Goal: Information Seeking & Learning: Learn about a topic

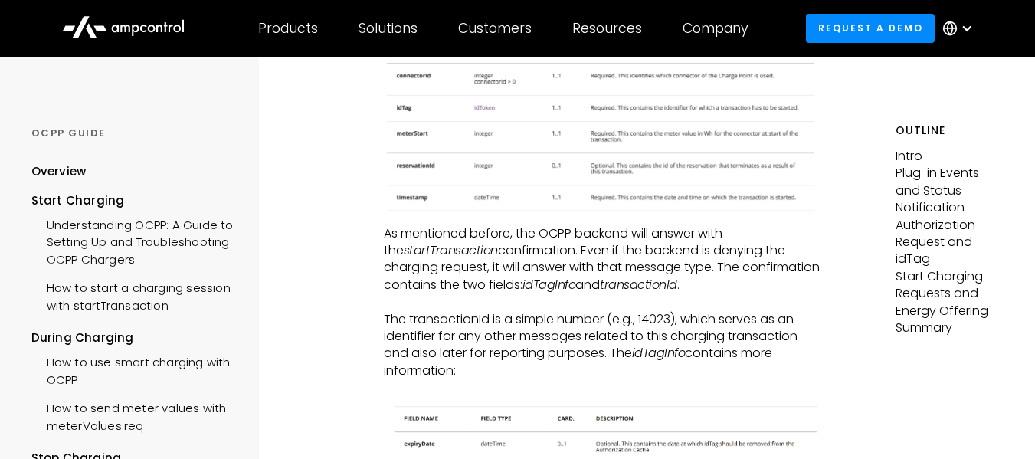
scroll to position [3295, 0]
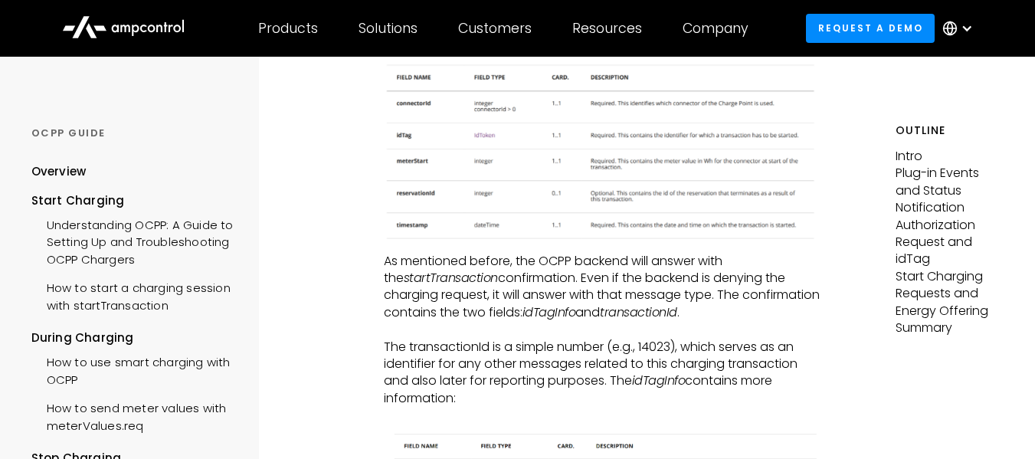
click at [676, 173] on img at bounding box center [603, 153] width 439 height 184
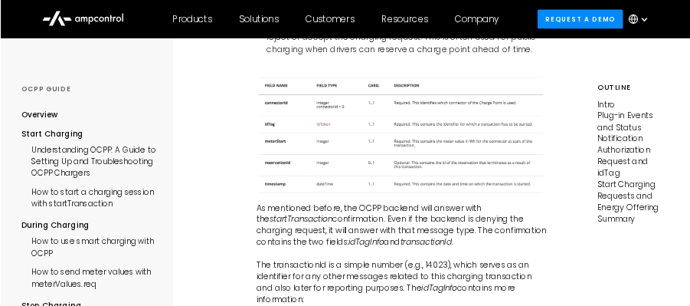
scroll to position [3219, 0]
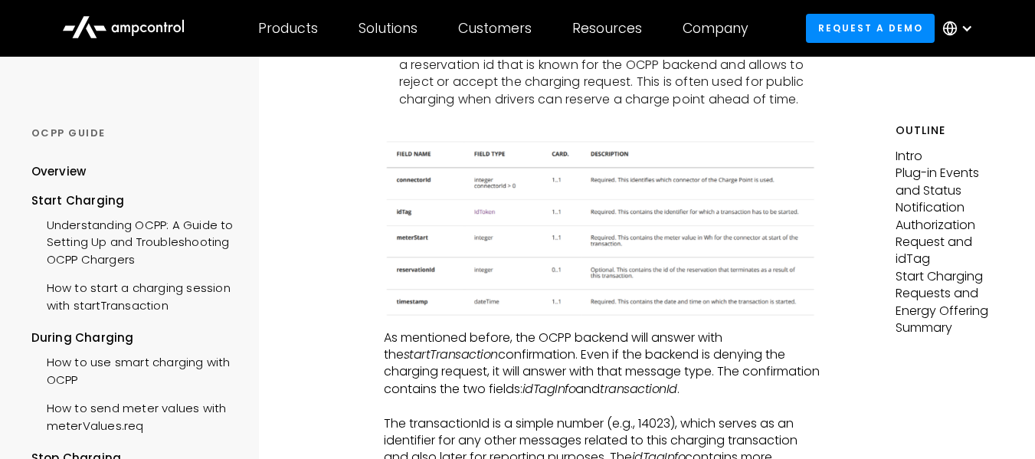
click at [562, 244] on img at bounding box center [603, 229] width 439 height 184
click at [636, 261] on img at bounding box center [603, 229] width 439 height 184
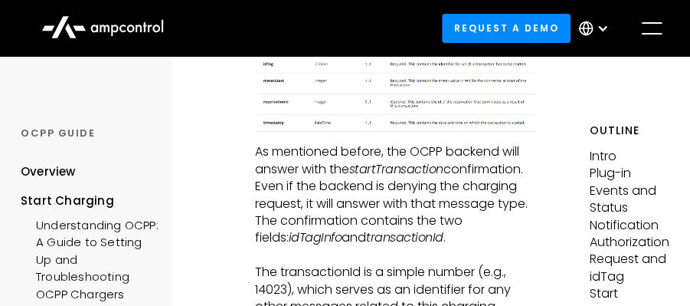
scroll to position [4087, 0]
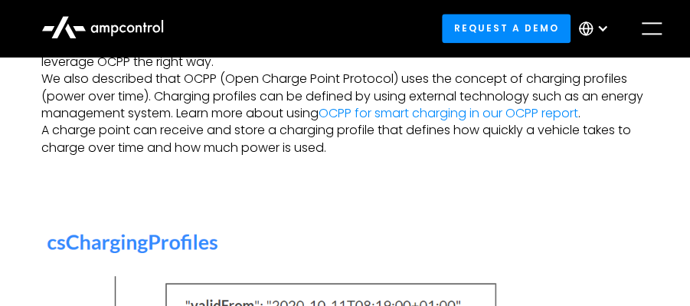
scroll to position [715, 0]
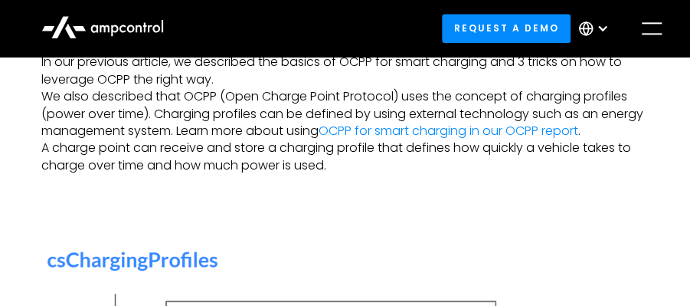
click at [658, 26] on div "menu" at bounding box center [652, 28] width 25 height 25
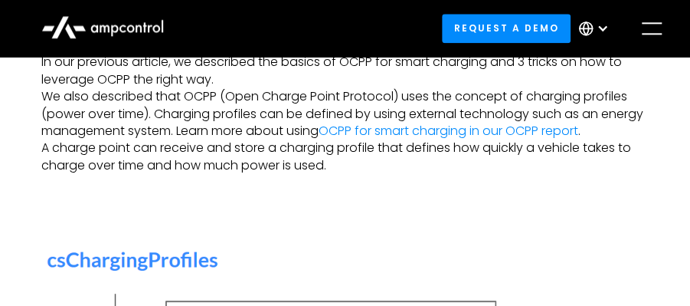
click at [658, 20] on div "menu" at bounding box center [652, 28] width 25 height 25
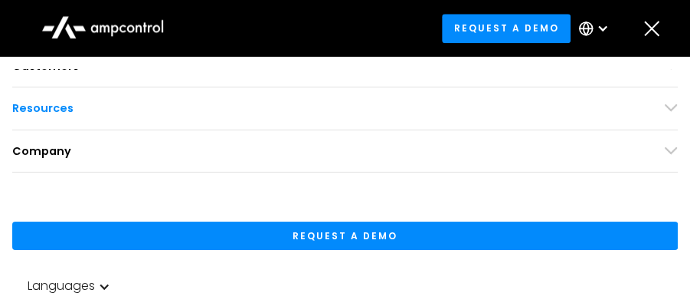
scroll to position [114, 0]
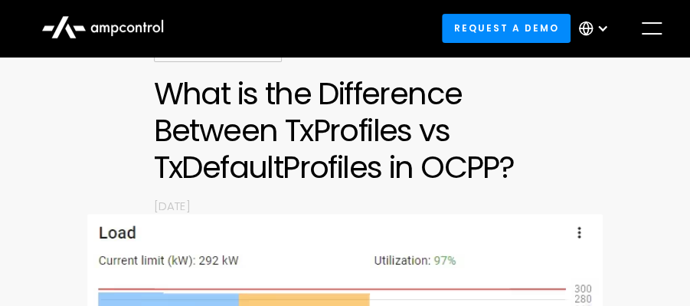
scroll to position [153, 0]
